Goal: Transaction & Acquisition: Purchase product/service

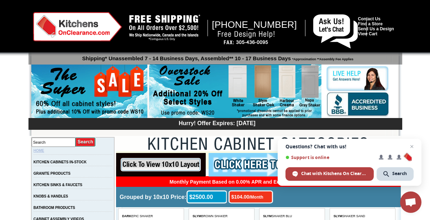
click at [44, 150] on link "HOME" at bounding box center [38, 150] width 11 height 4
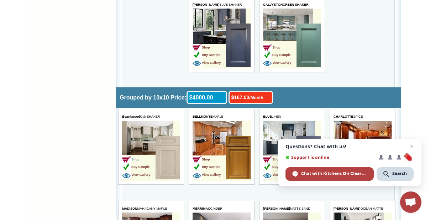
click at [136, 157] on span "Shop" at bounding box center [130, 159] width 17 height 4
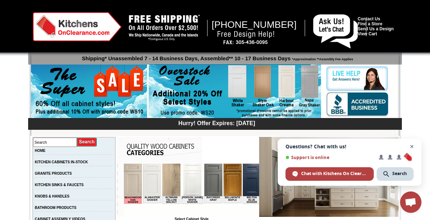
click at [412, 146] on span "Open chat" at bounding box center [411, 146] width 9 height 9
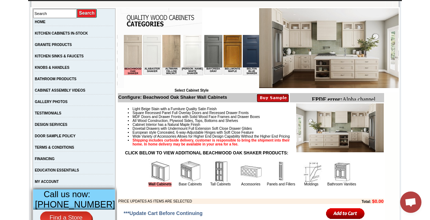
scroll to position [129, 0]
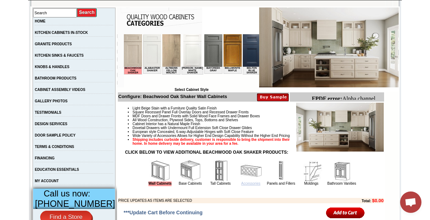
click at [244, 185] on link "Accessories" at bounding box center [250, 183] width 19 height 4
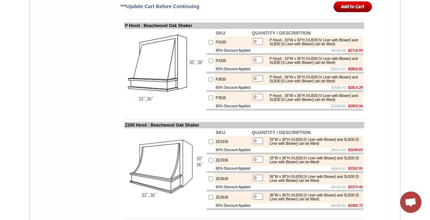
scroll to position [3688, 0]
drag, startPoint x: 269, startPoint y: 60, endPoint x: 308, endPoint y: 60, distance: 39.5
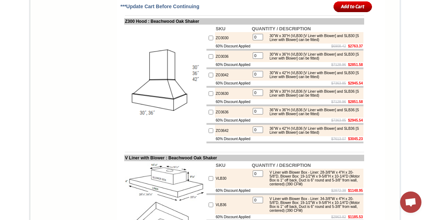
scroll to position [3946, 0]
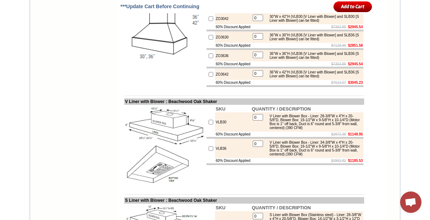
drag, startPoint x: 269, startPoint y: 93, endPoint x: 321, endPoint y: 93, distance: 52.0
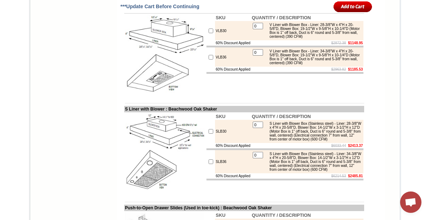
scroll to position [4076, 0]
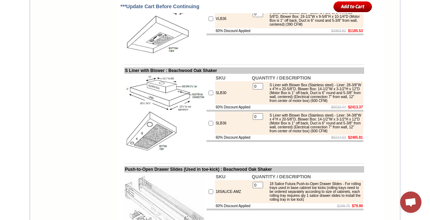
drag, startPoint x: 143, startPoint y: 54, endPoint x: 116, endPoint y: 52, distance: 26.8
drag, startPoint x: 269, startPoint y: 68, endPoint x: 270, endPoint y: 72, distance: 4.6
drag, startPoint x: 142, startPoint y: 53, endPoint x: 118, endPoint y: 52, distance: 24.6
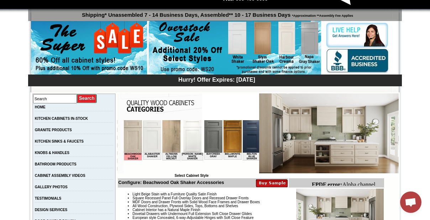
scroll to position [141, 0]
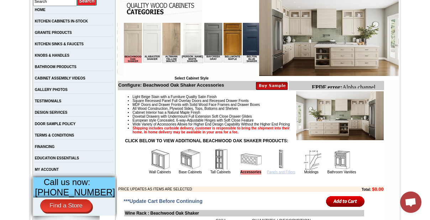
click at [270, 174] on link "Panels and Fillers" at bounding box center [281, 172] width 28 height 4
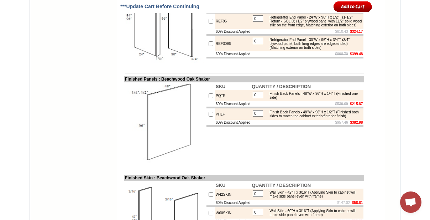
scroll to position [647, 0]
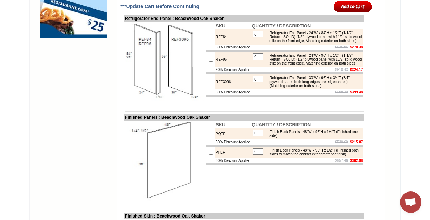
click at [215, 44] on td "REF84" at bounding box center [233, 36] width 36 height 15
drag, startPoint x: 278, startPoint y: 54, endPoint x: 305, endPoint y: 57, distance: 26.8
click at [305, 43] on div "Refrigerator End Panel - 24"W x 84"H x 1/2"T (1-1/2" Return - SOLID) (1/2" plyw…" at bounding box center [314, 37] width 96 height 12
drag, startPoint x: 309, startPoint y: 55, endPoint x: 342, endPoint y: 63, distance: 33.2
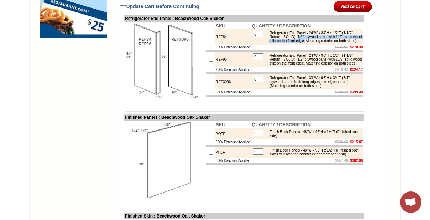
click at [342, 43] on div "Refrigerator End Panel - 24"W x 84"H x 1/2"T (1-1/2" Return - SOLID) (1/2" plyw…" at bounding box center [314, 37] width 96 height 12
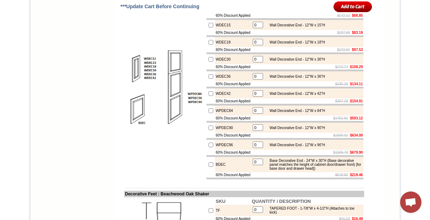
scroll to position [1132, 0]
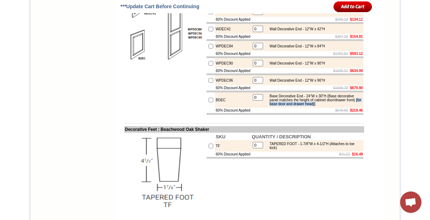
drag, startPoint x: 303, startPoint y: 133, endPoint x: 306, endPoint y: 138, distance: 5.9
click at [306, 106] on div "Base Decorative End - 24"W x 30"H (Base decorative panel matches the height of …" at bounding box center [314, 100] width 96 height 12
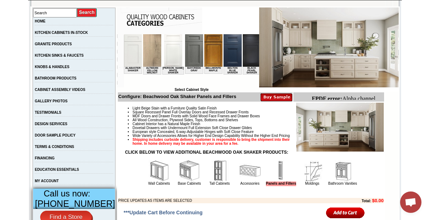
scroll to position [226, 0]
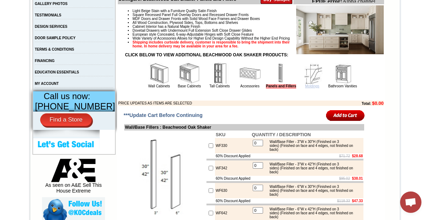
click at [305, 88] on link "Moldings" at bounding box center [312, 86] width 14 height 4
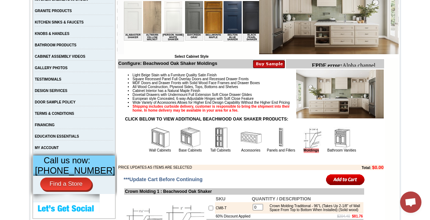
scroll to position [194, 0]
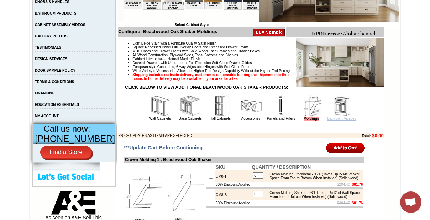
click at [336, 120] on link "Bathroom Vanities" at bounding box center [341, 118] width 29 height 4
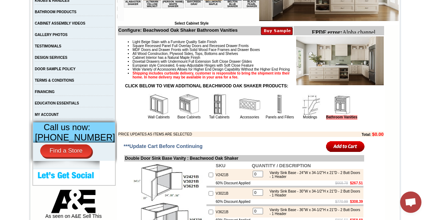
scroll to position [162, 0]
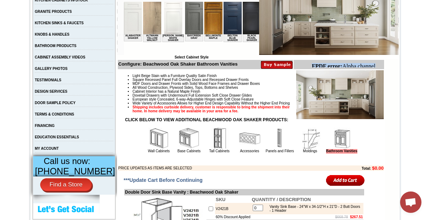
drag, startPoint x: 312, startPoint y: 64, endPoint x: 377, endPoint y: 67, distance: 65.5
click at [377, 67] on body "FPDF error: Alpha channel not supported: images/WDC2412_JSI_1.4.jpg.png" at bounding box center [345, 72] width 69 height 19
